Goal: Task Accomplishment & Management: Manage account settings

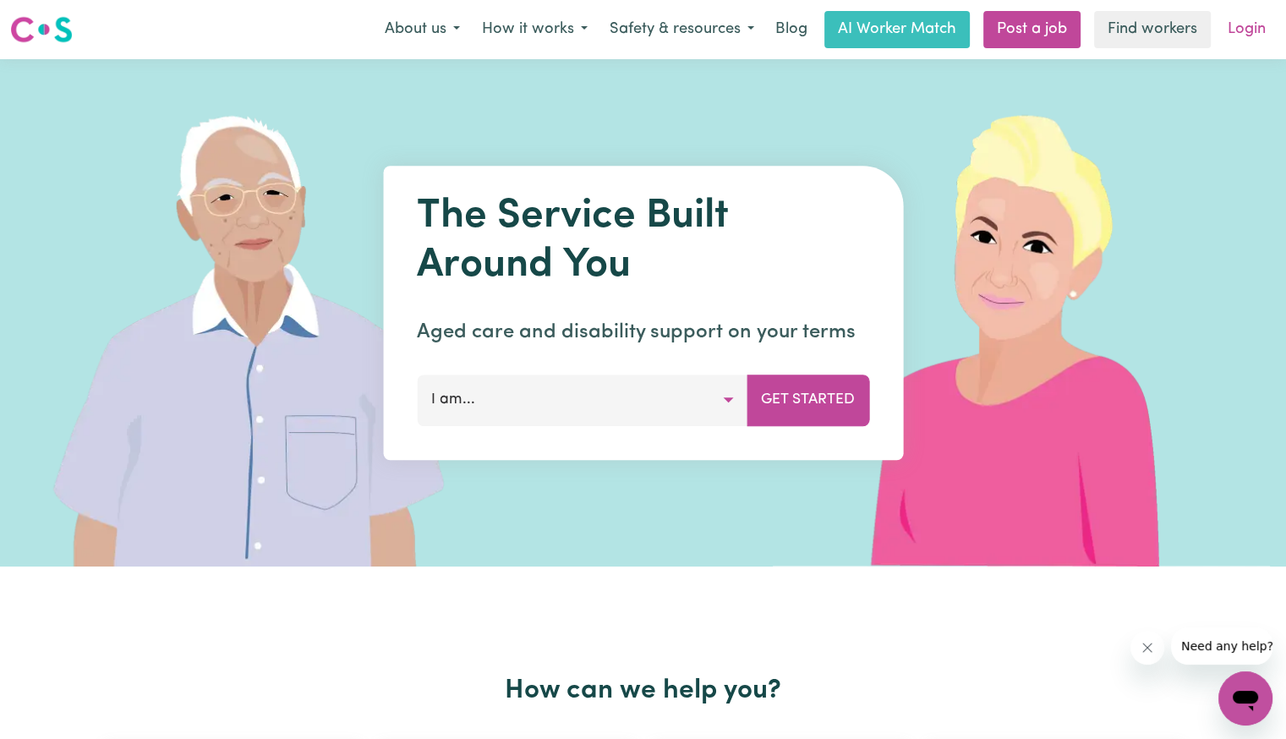
click at [1245, 32] on link "Login" at bounding box center [1246, 29] width 58 height 37
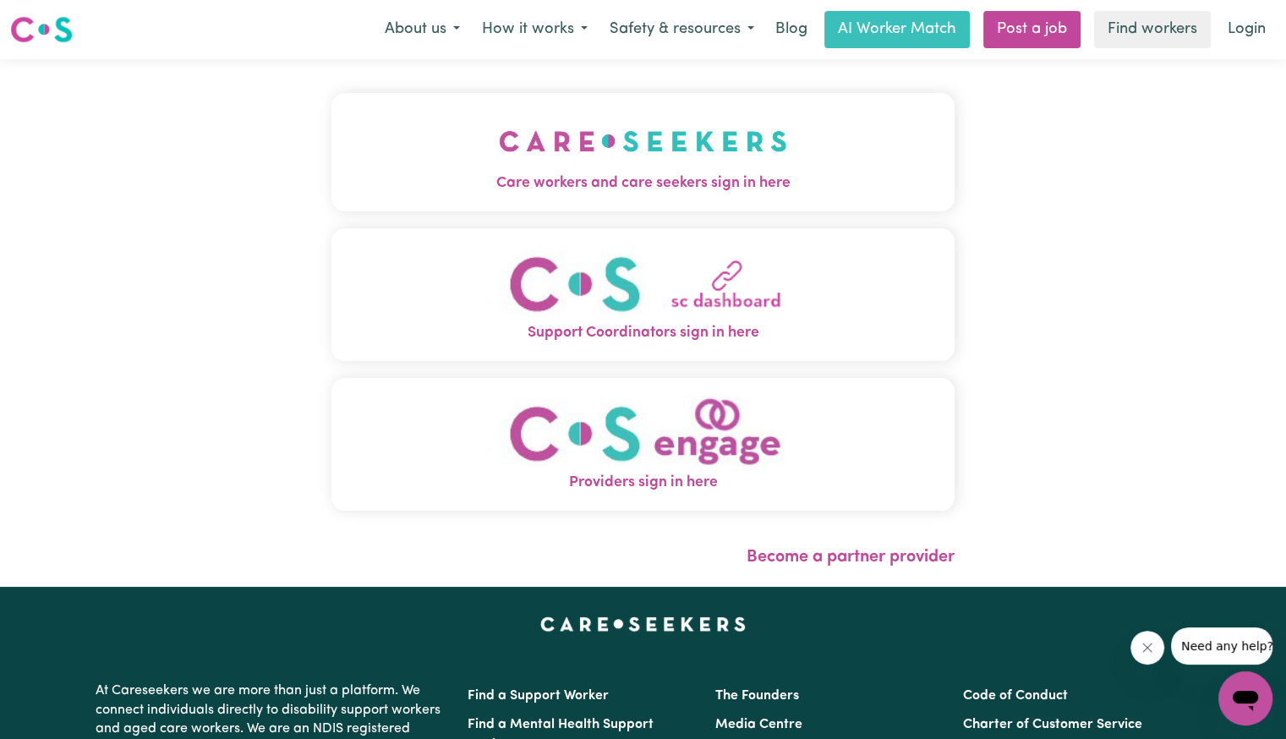
click at [609, 133] on img "Care workers and care seekers sign in here" at bounding box center [643, 141] width 288 height 63
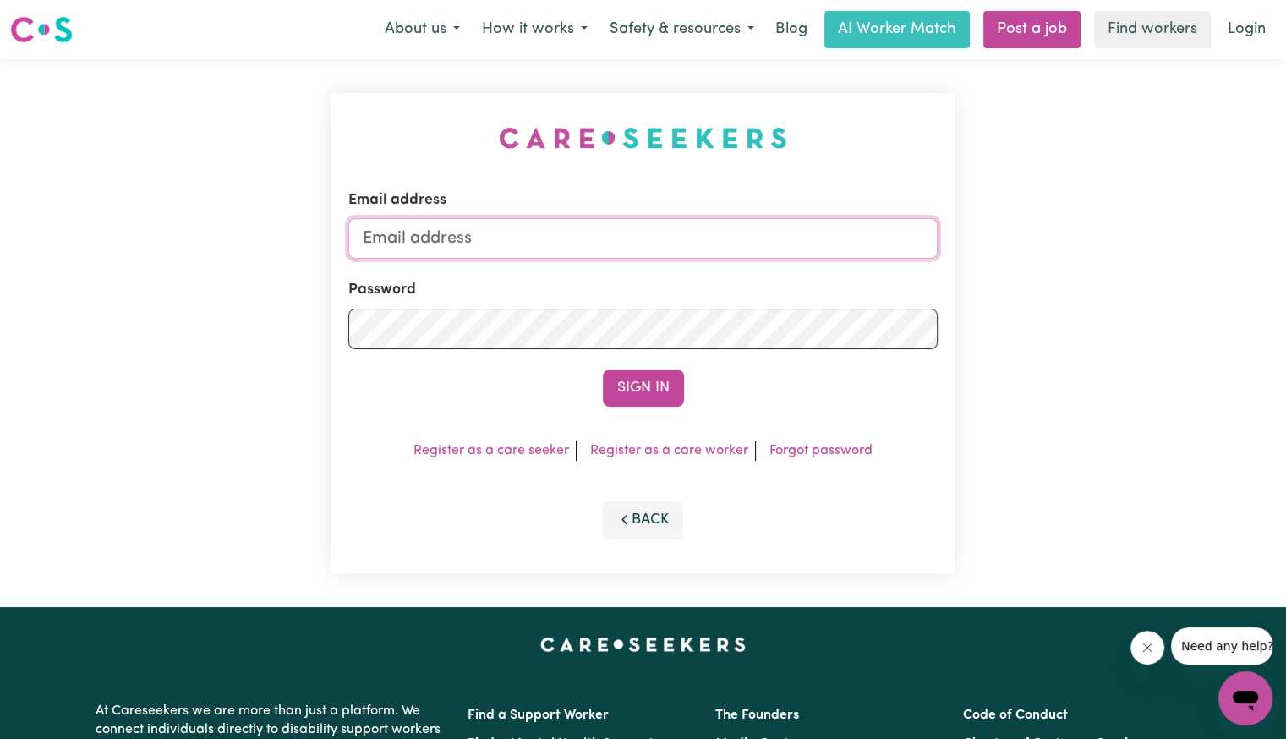
click at [594, 251] on input "Email address" at bounding box center [642, 238] width 589 height 41
drag, startPoint x: 450, startPoint y: 238, endPoint x: 1052, endPoint y: 251, distance: 602.8
click at [1052, 251] on div "Email address [EMAIL_ADDRESS][DOMAIN_NAME] Password Sign In Register as a care …" at bounding box center [643, 333] width 1286 height 548
paste input "angiedong"
type input "[EMAIL_ADDRESS][DOMAIN_NAME]"
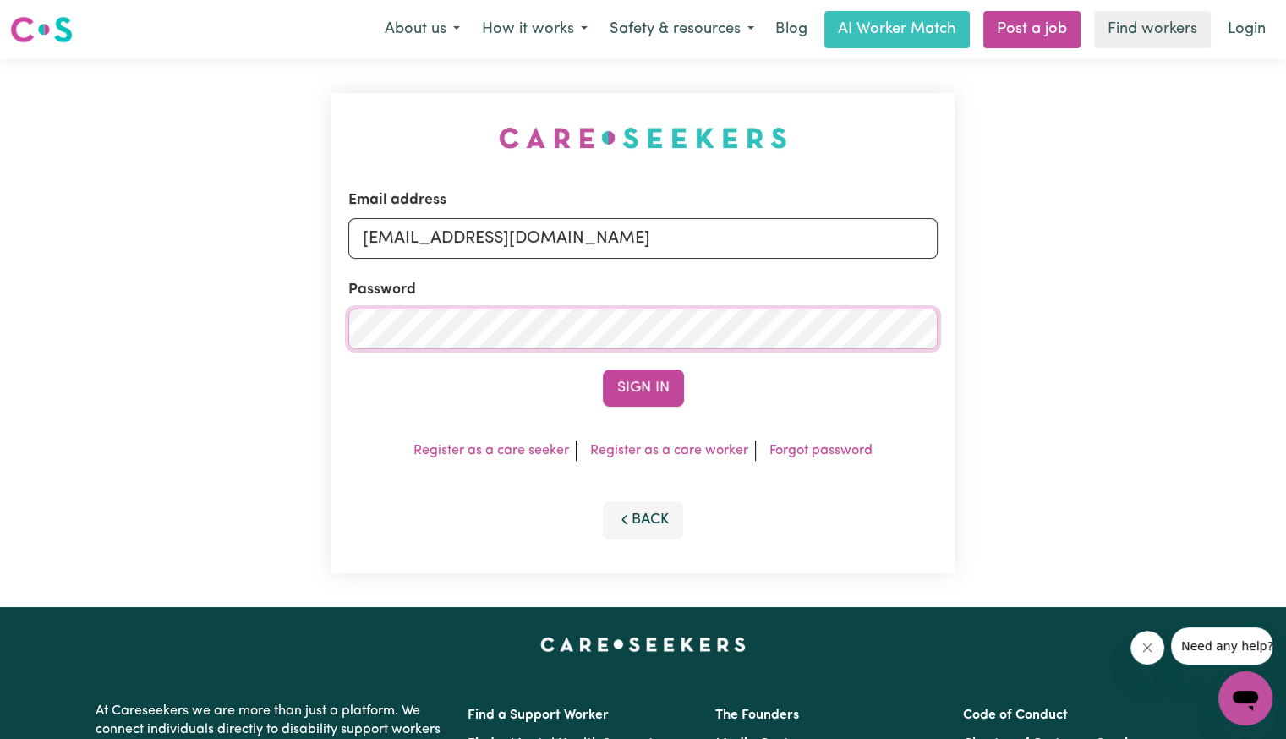
click at [603, 369] on button "Sign In" at bounding box center [643, 387] width 81 height 37
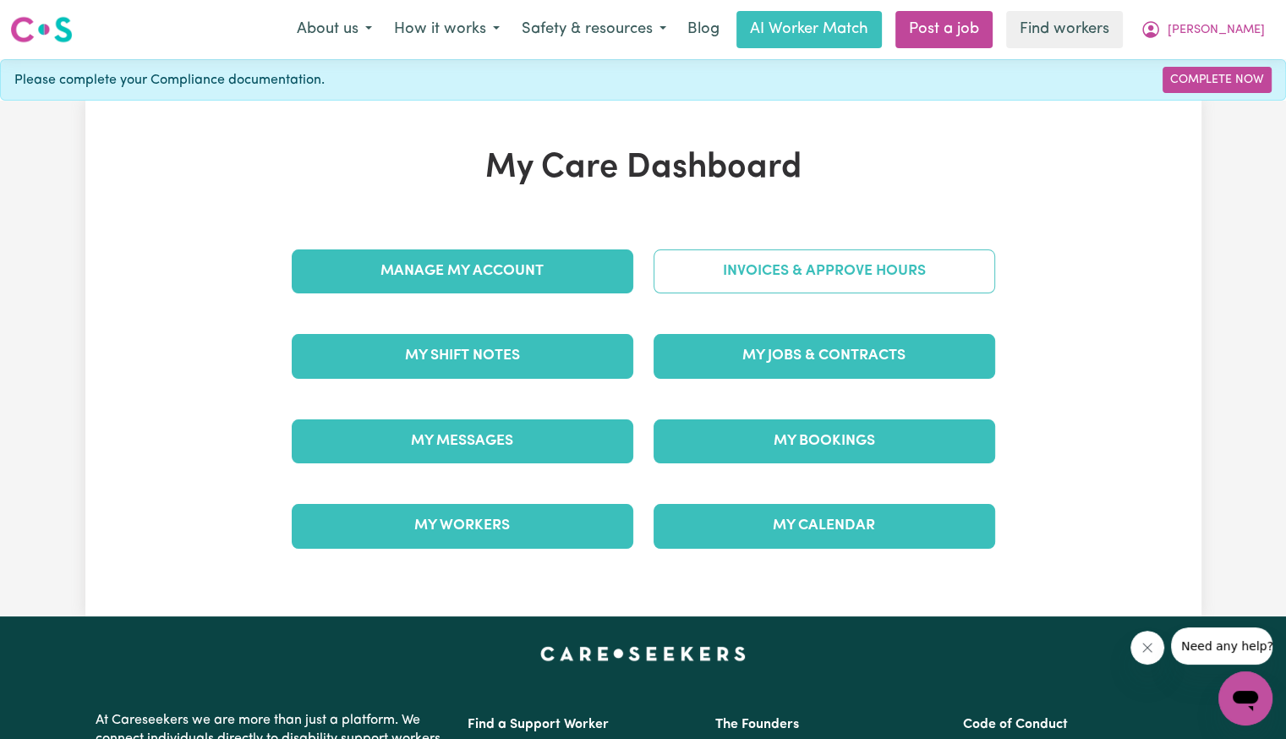
click at [749, 278] on link "Invoices & Approve Hours" at bounding box center [823, 271] width 341 height 44
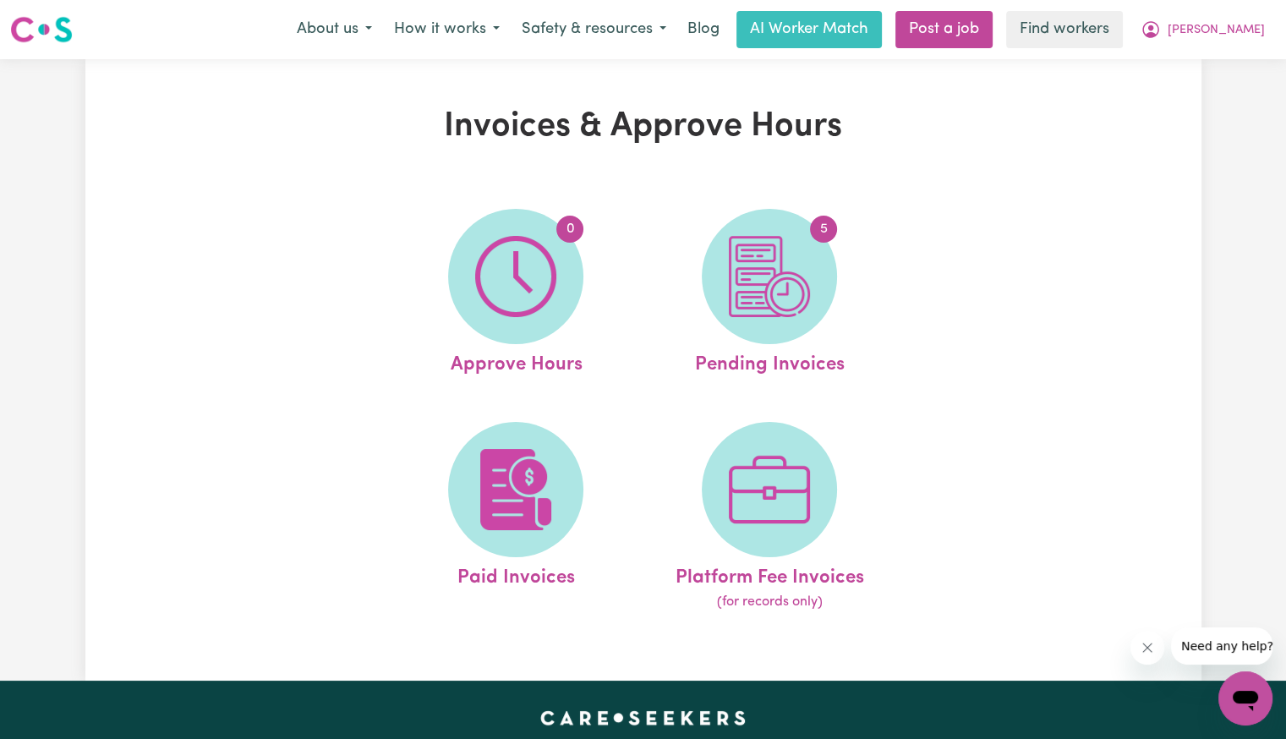
click at [749, 278] on img at bounding box center [769, 276] width 81 height 81
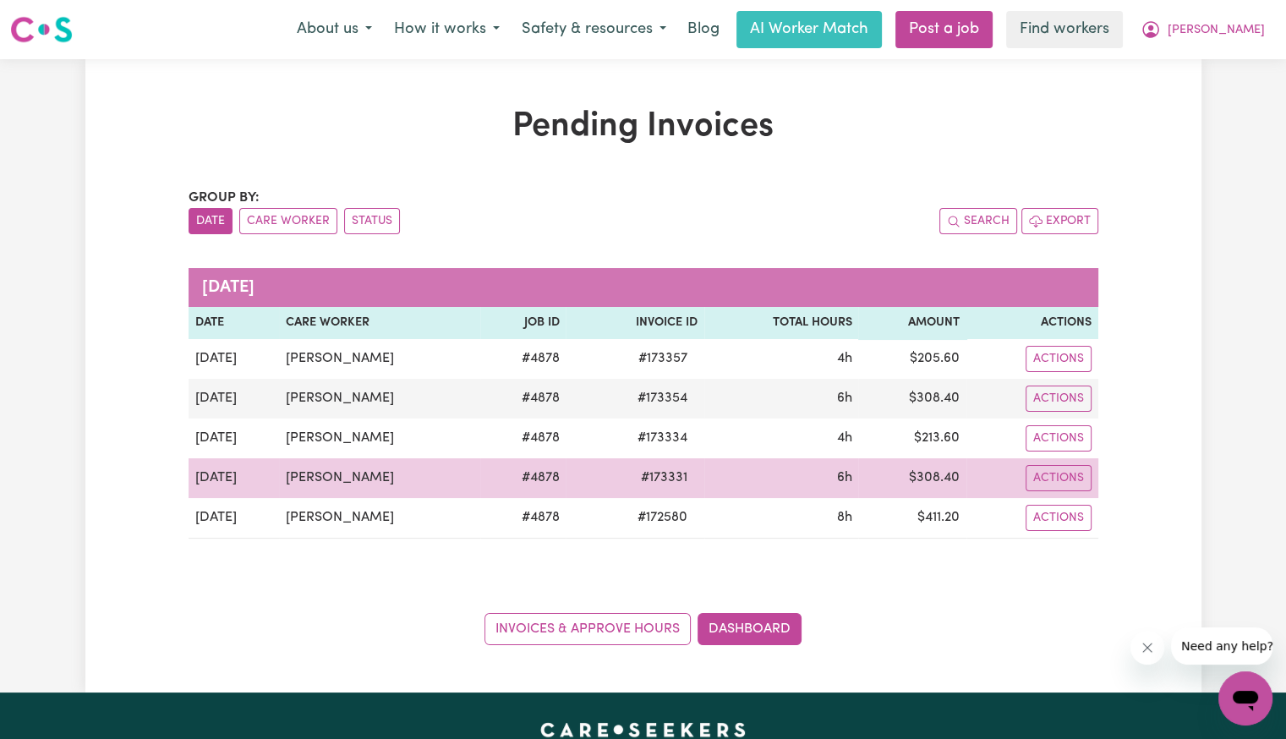
click at [685, 478] on span "# 173331" at bounding box center [664, 477] width 67 height 20
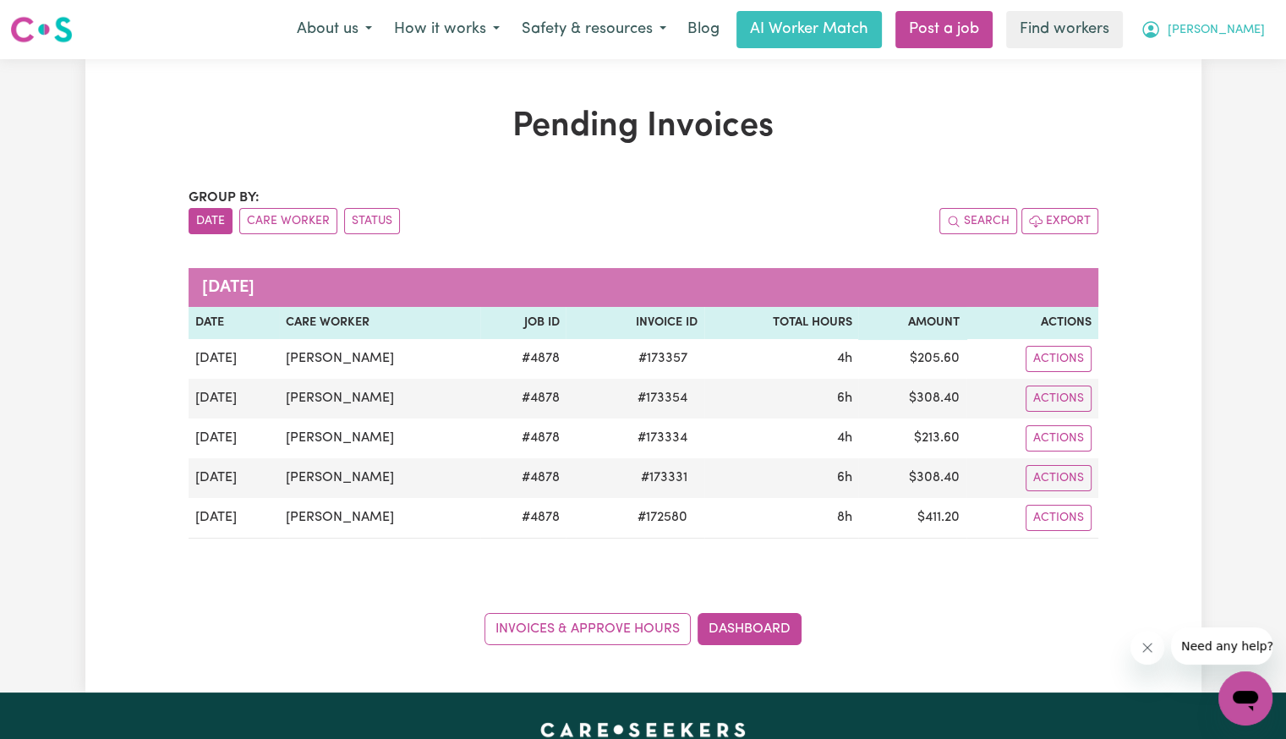
drag, startPoint x: 1257, startPoint y: 39, endPoint x: 1251, endPoint y: 46, distance: 9.0
click at [1257, 39] on span "[PERSON_NAME]" at bounding box center [1215, 30] width 97 height 19
click at [1215, 92] on link "Logout" at bounding box center [1208, 97] width 134 height 32
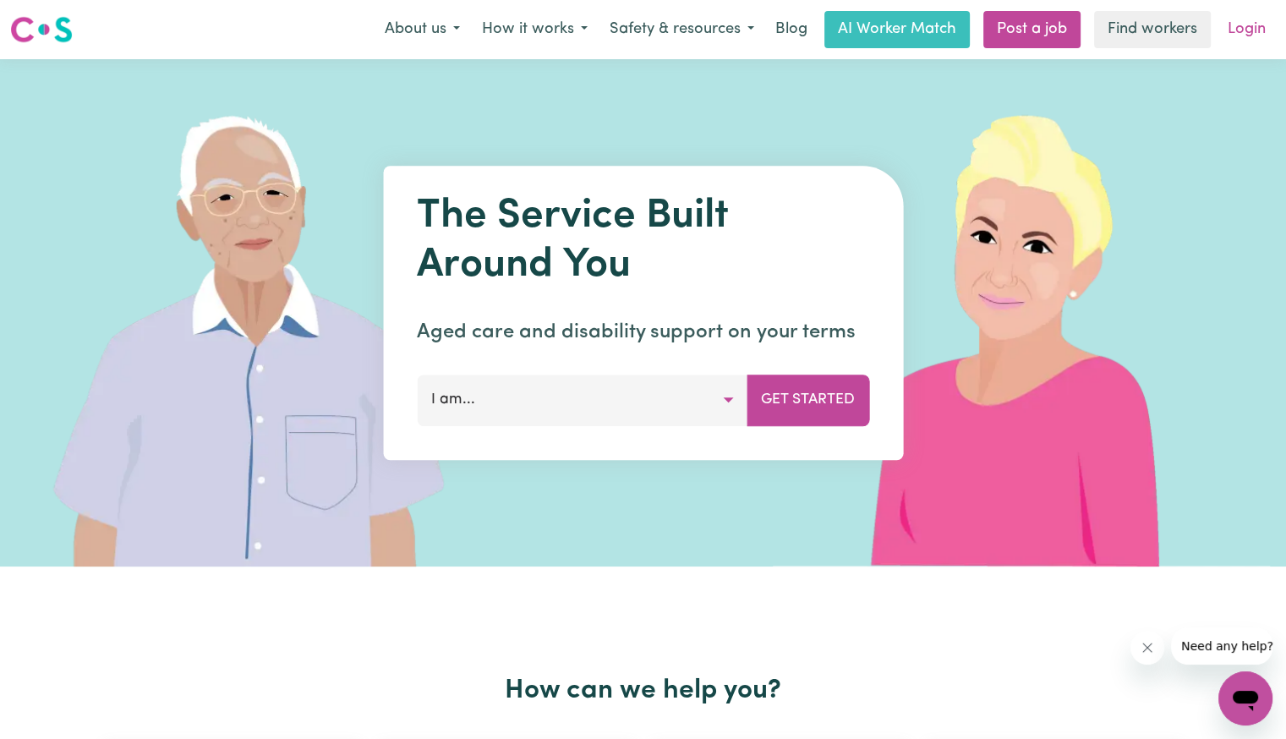
click at [1250, 45] on link "Login" at bounding box center [1246, 29] width 58 height 37
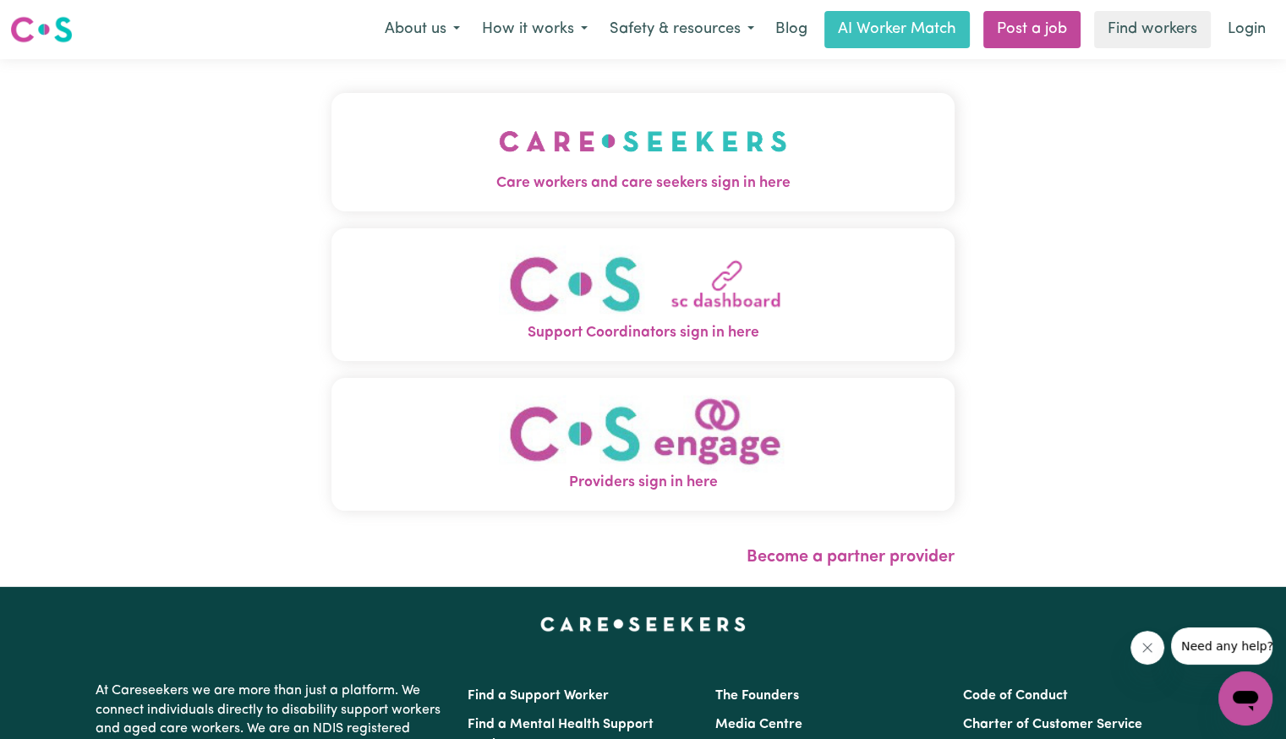
click at [516, 180] on span "Care workers and care seekers sign in here" at bounding box center [642, 183] width 623 height 22
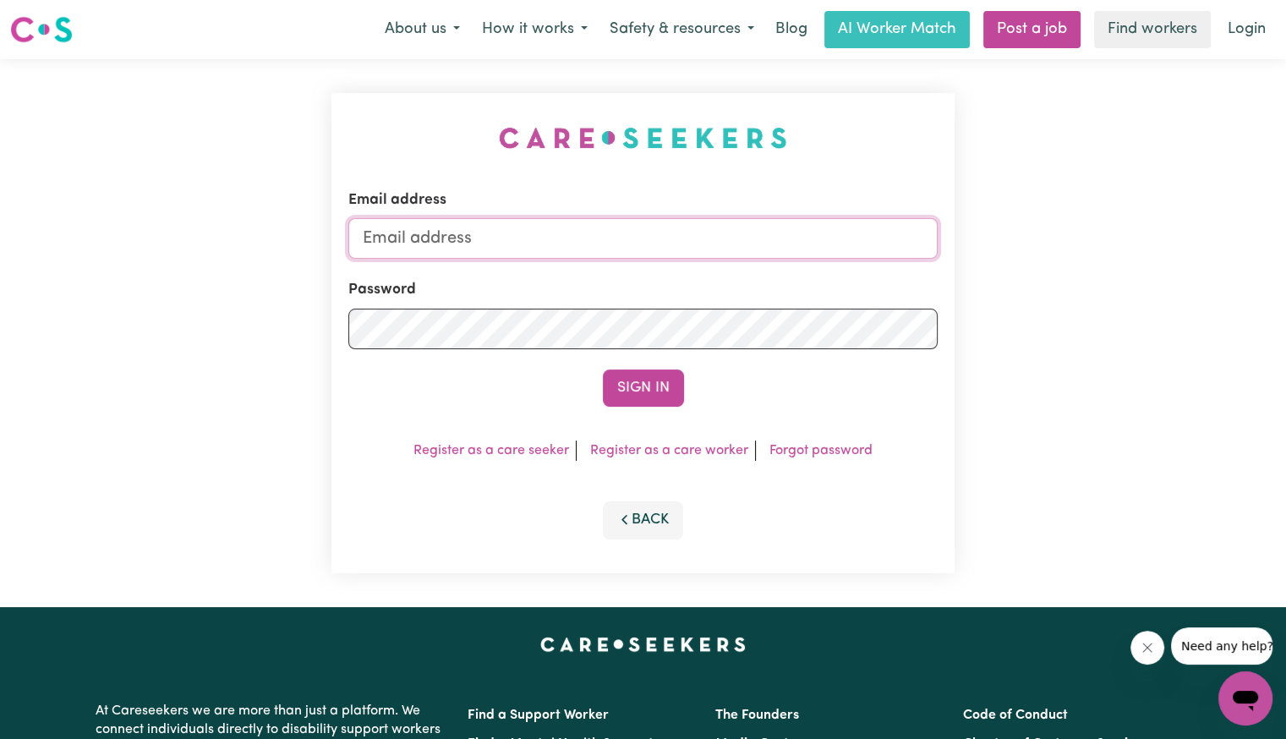
click at [431, 254] on input "Email address" at bounding box center [642, 238] width 589 height 41
drag, startPoint x: 460, startPoint y: 241, endPoint x: 1088, endPoint y: 241, distance: 628.0
click at [1088, 241] on div "Email address [EMAIL_ADDRESS][DOMAIN_NAME] Password Sign In Register as a care …" at bounding box center [643, 333] width 1286 height 548
paste input "eric_smithurst_7502"
click at [603, 369] on button "Sign In" at bounding box center [643, 387] width 81 height 37
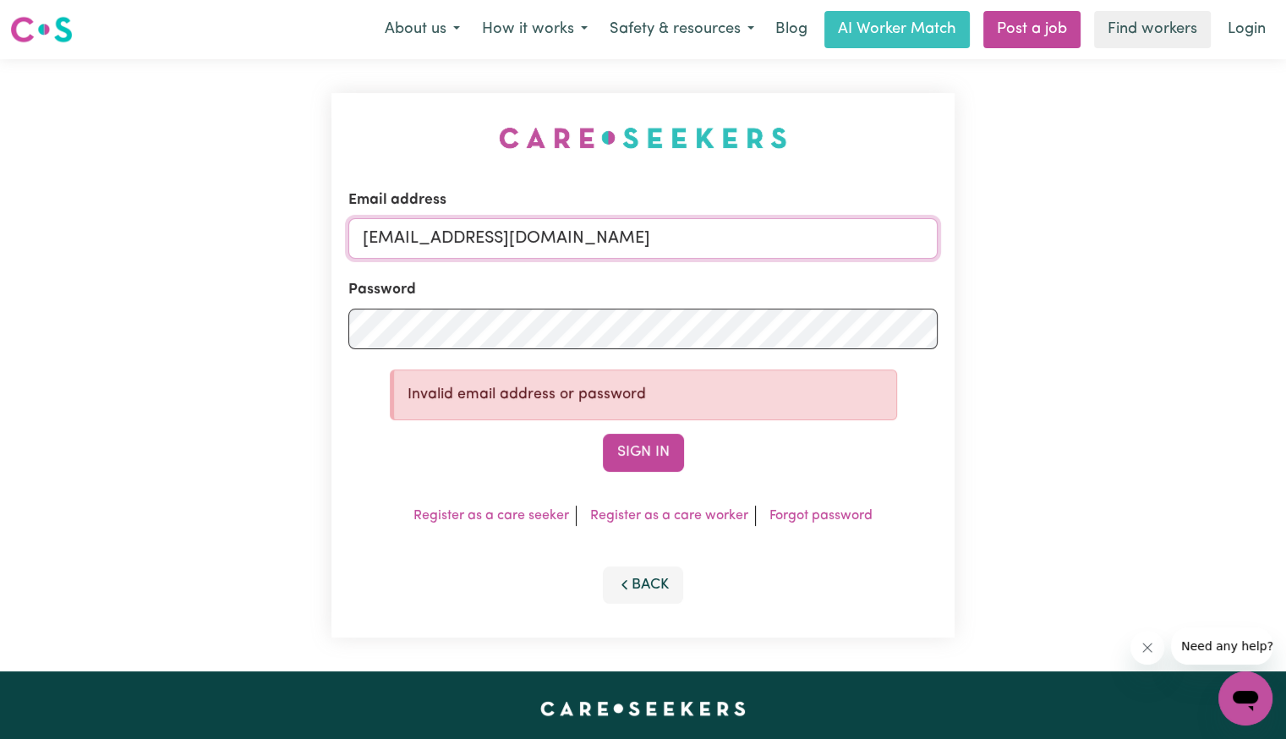
click at [527, 234] on input "[EMAIL_ADDRESS][DOMAIN_NAME]" at bounding box center [642, 238] width 589 height 41
click at [649, 451] on button "Sign In" at bounding box center [643, 452] width 81 height 37
click at [222, 329] on div "Email address [EMAIL_ADDRESS][DOMAIN_NAME] Password Invalid email address or pa…" at bounding box center [643, 365] width 1286 height 612
click at [603, 434] on button "Sign In" at bounding box center [643, 452] width 81 height 37
click at [528, 234] on input "[EMAIL_ADDRESS][DOMAIN_NAME]" at bounding box center [642, 238] width 589 height 41
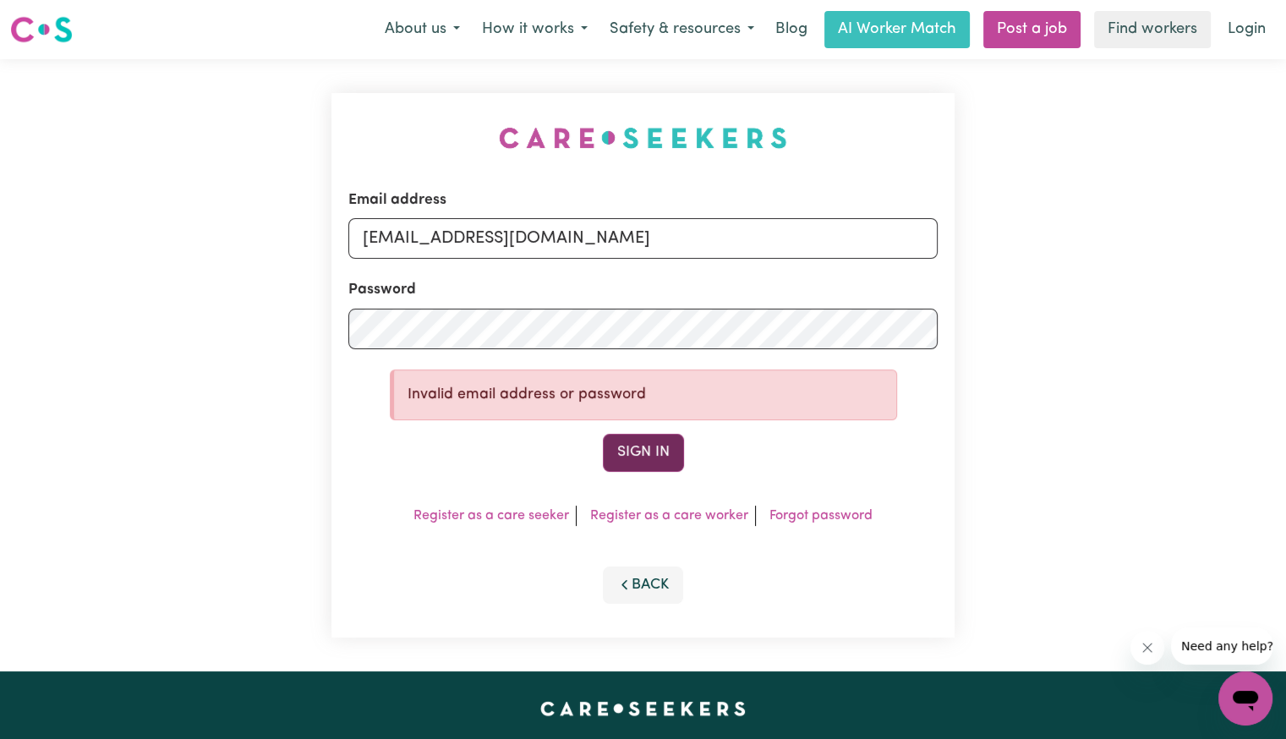
click at [638, 445] on button "Sign In" at bounding box center [643, 452] width 81 height 37
drag, startPoint x: 453, startPoint y: 234, endPoint x: 933, endPoint y: 246, distance: 480.2
click at [933, 246] on input "[EMAIL_ADDRESS][DOMAIN_NAME]" at bounding box center [642, 238] width 589 height 41
paste input "smithurst"
type input "[EMAIL_ADDRESS][DOMAIN_NAME]"
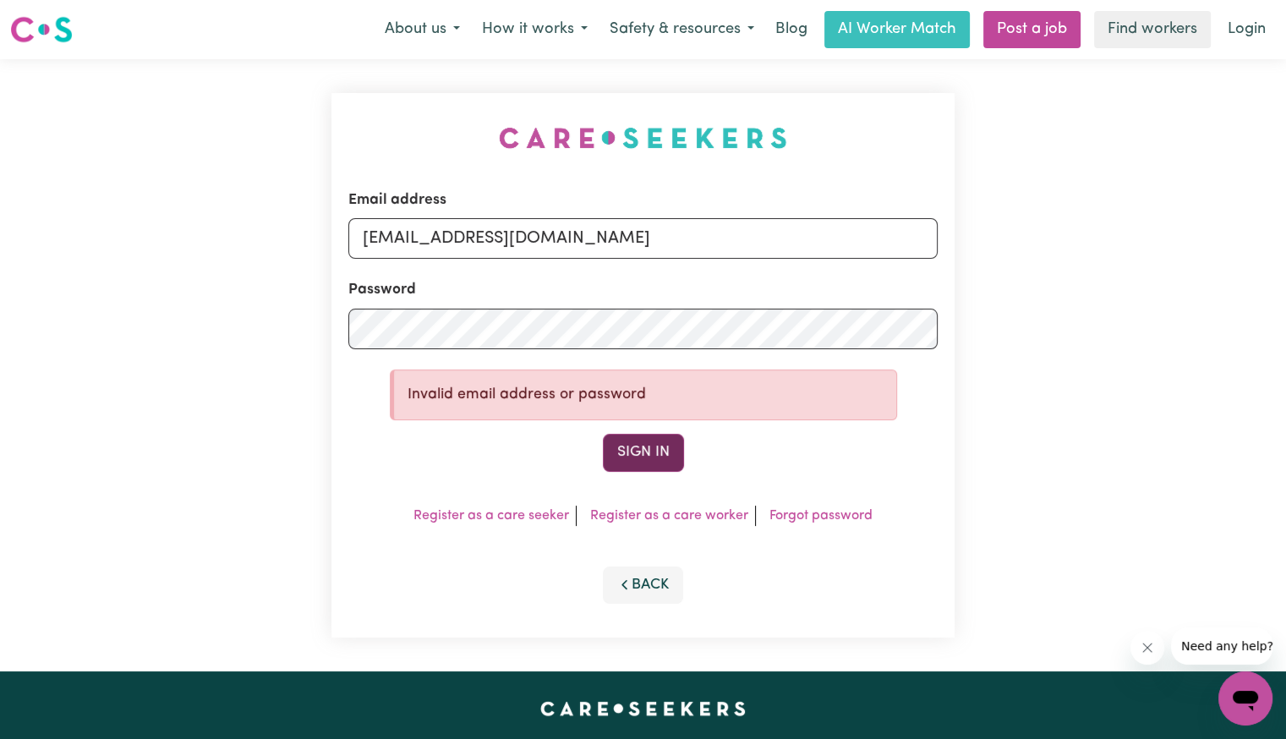
click at [642, 463] on button "Sign In" at bounding box center [643, 452] width 81 height 37
